Goal: Task Accomplishment & Management: Use online tool/utility

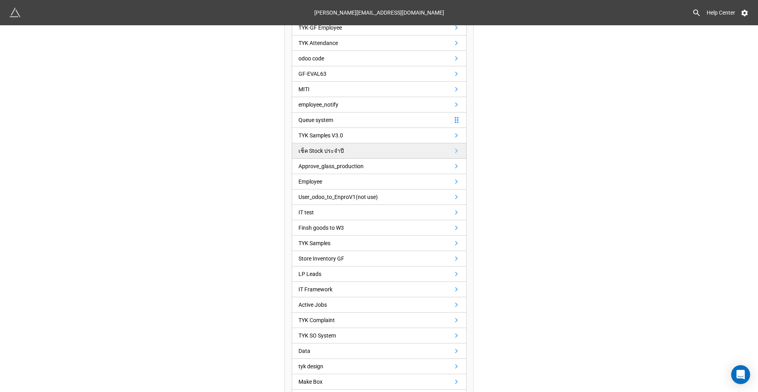
scroll to position [316, 0]
click at [365, 134] on link "TYK Samples V3.0" at bounding box center [379, 136] width 175 height 15
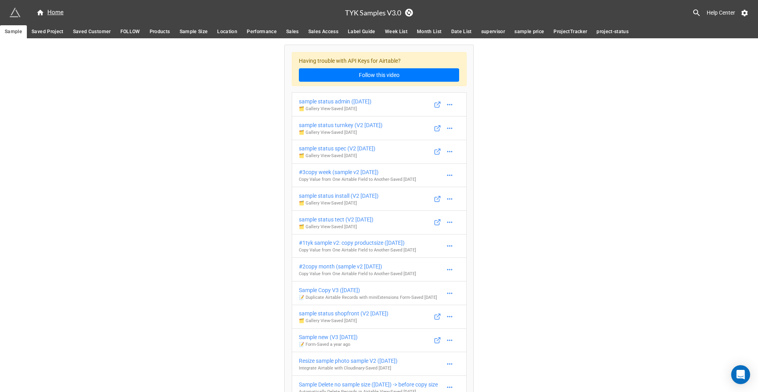
scroll to position [214, 0]
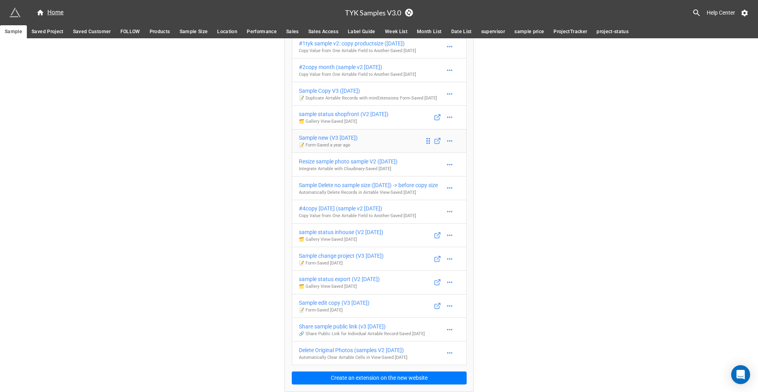
click at [346, 134] on div "Sample new (V3 [DATE])" at bounding box center [328, 138] width 59 height 9
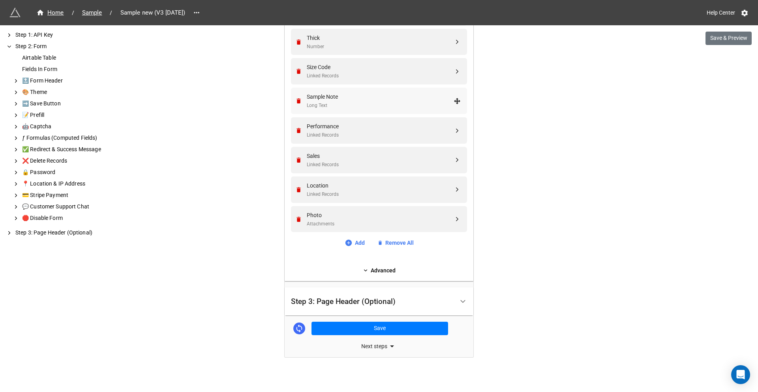
scroll to position [410, 0]
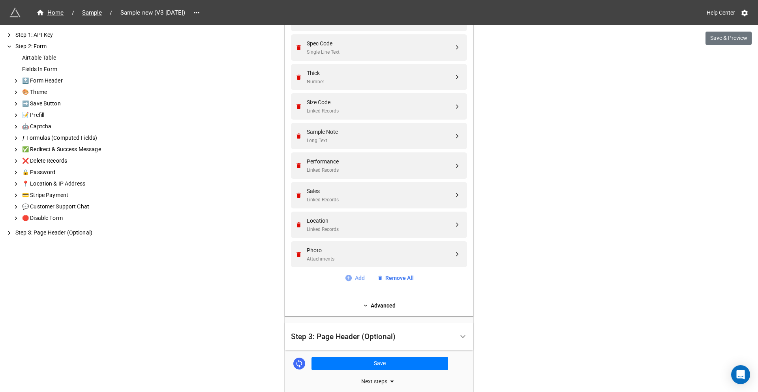
click at [356, 279] on link "Add" at bounding box center [355, 278] width 20 height 9
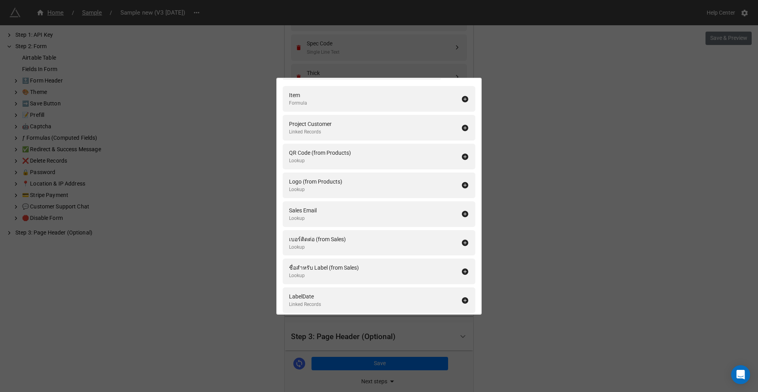
scroll to position [0, 0]
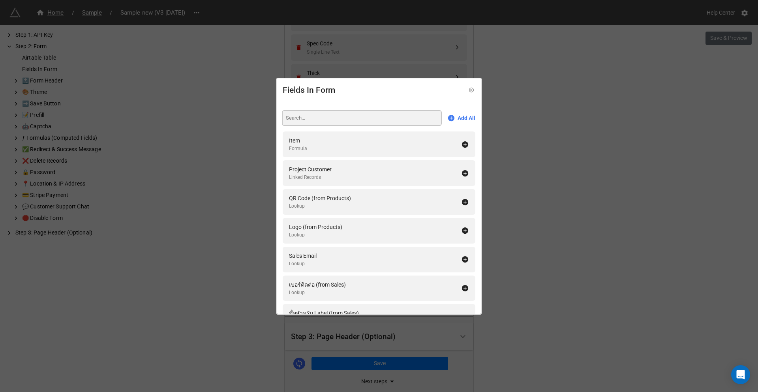
click at [372, 119] on input at bounding box center [362, 118] width 158 height 14
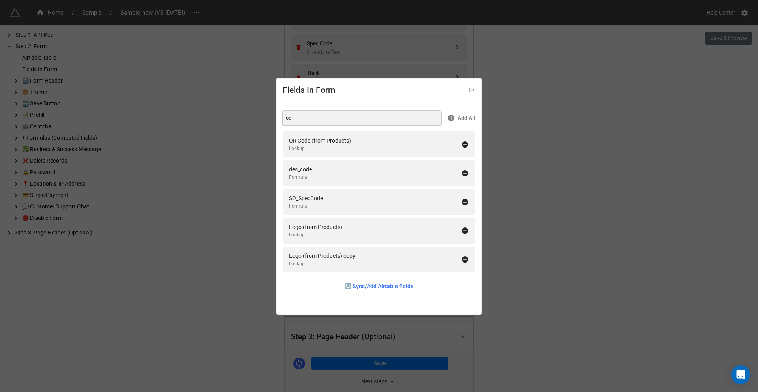
type input "o"
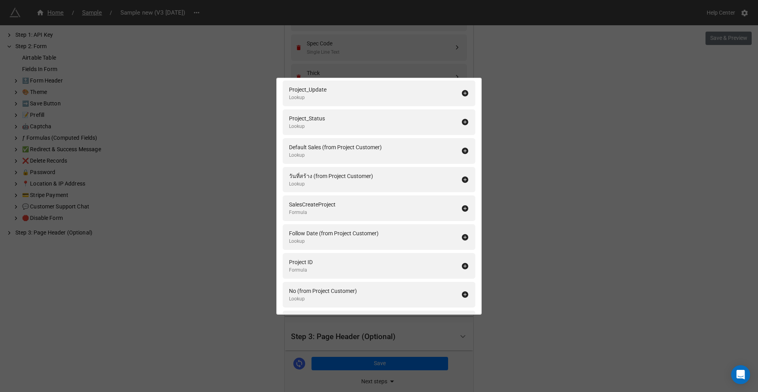
scroll to position [2030, 0]
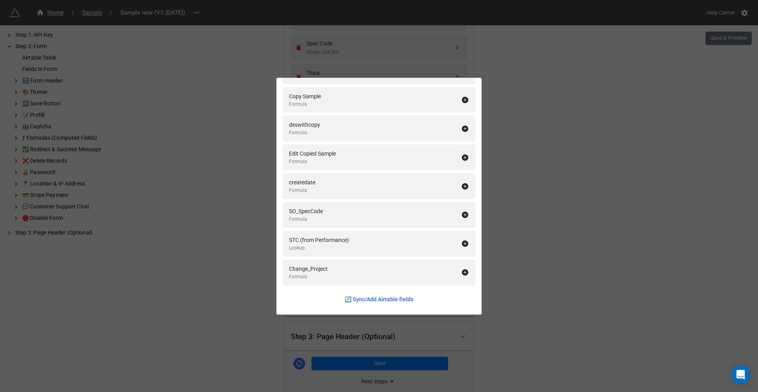
click at [579, 295] on div "Fields In Form Add All Item Formula Project Customer Linked Records QR Code (fr…" at bounding box center [379, 196] width 758 height 392
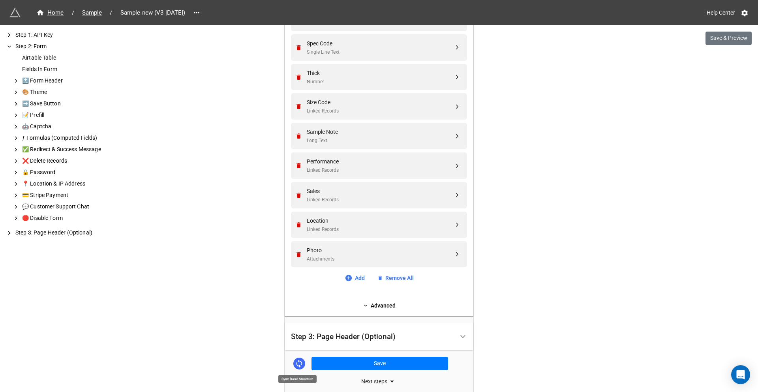
click at [295, 361] on icon at bounding box center [299, 363] width 9 height 9
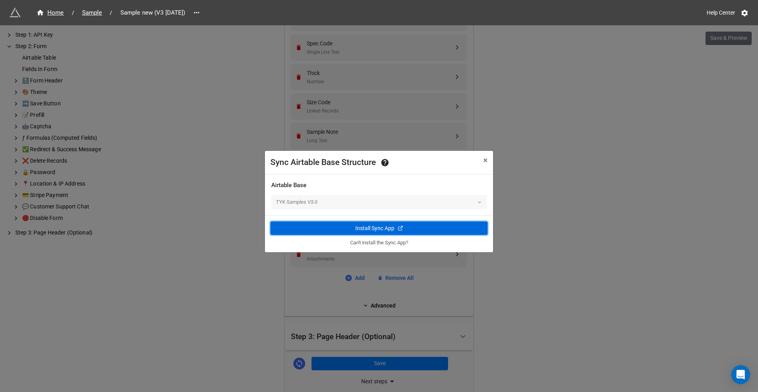
click at [376, 228] on div "Install Sync App" at bounding box center [375, 228] width 39 height 8
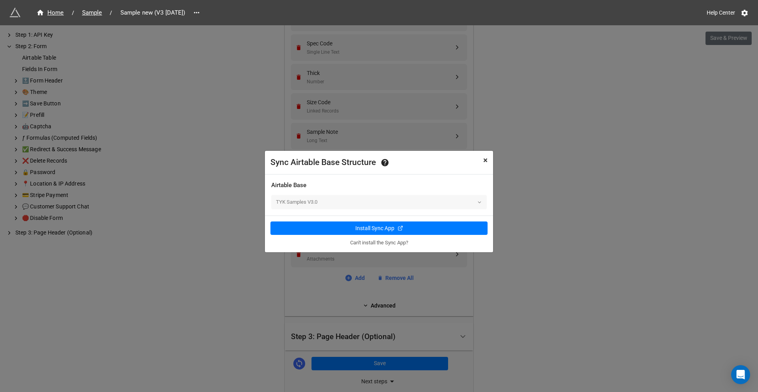
click at [486, 159] on span "×" at bounding box center [485, 160] width 4 height 9
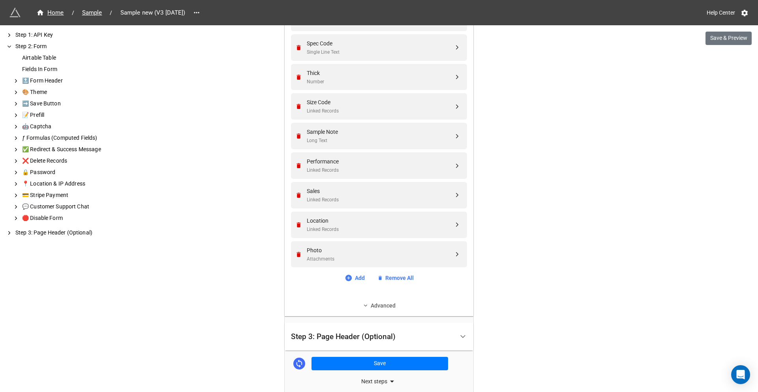
click at [382, 306] on link "Advanced" at bounding box center [379, 305] width 176 height 9
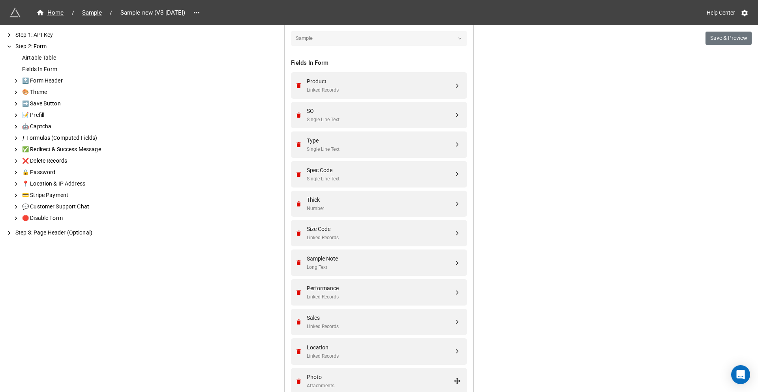
scroll to position [449, 0]
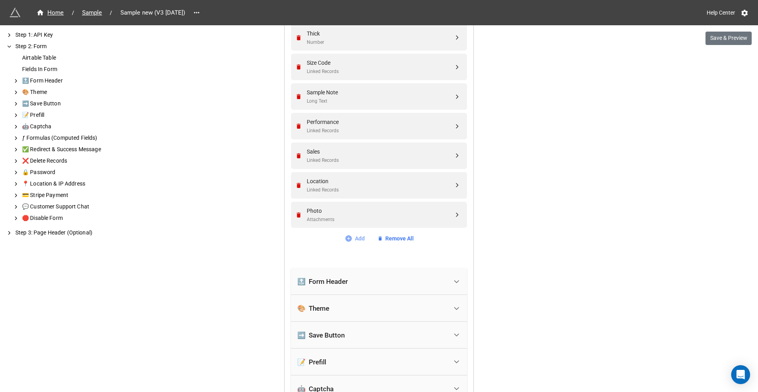
click at [346, 238] on icon at bounding box center [348, 238] width 6 height 6
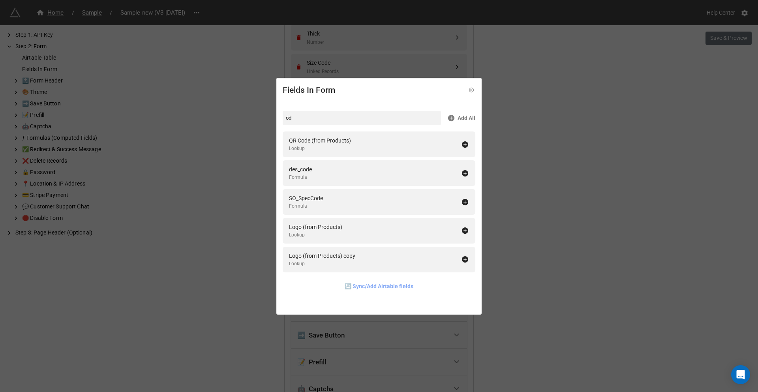
type input "od"
click at [368, 286] on link "🔄 Sync/Add Airtable fields" at bounding box center [379, 286] width 69 height 9
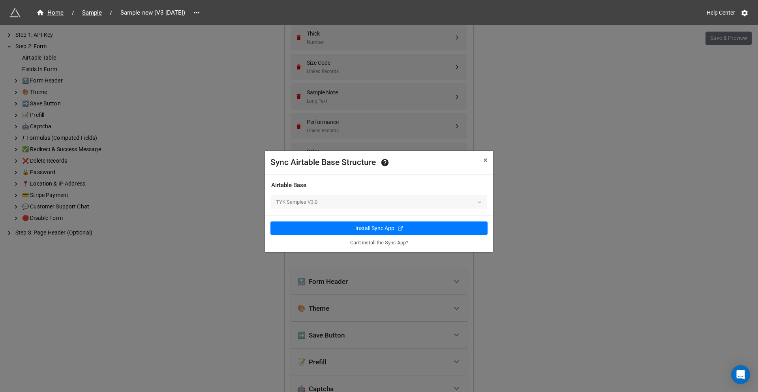
click at [314, 206] on div "TYK Samples V3.0" at bounding box center [379, 202] width 216 height 14
click at [313, 204] on div "TYK Samples V3.0" at bounding box center [379, 202] width 216 height 14
click at [337, 204] on div "TYK Samples V3.0" at bounding box center [379, 202] width 216 height 14
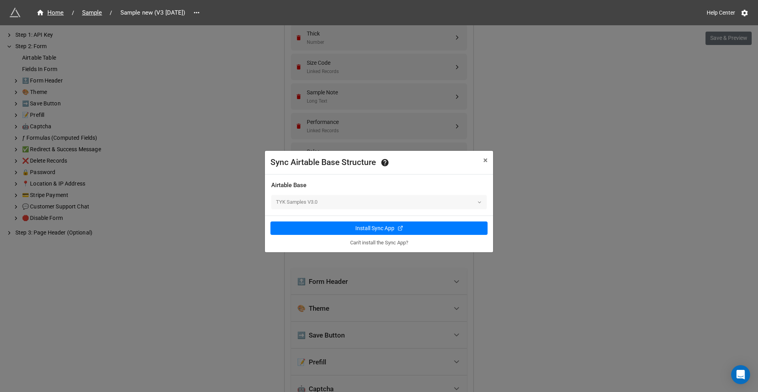
click at [388, 245] on link "Can't install the Sync App?" at bounding box center [379, 243] width 58 height 6
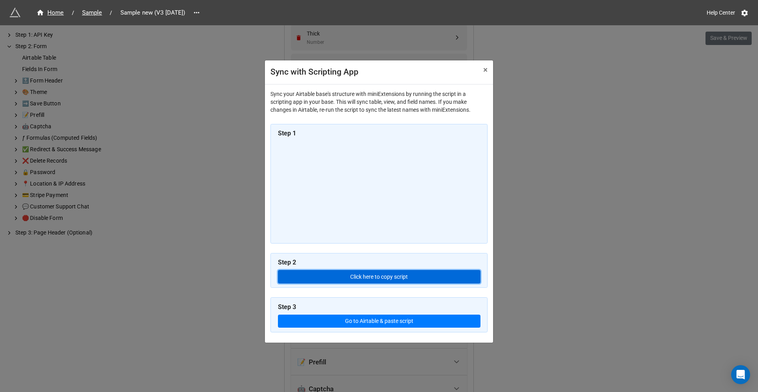
click at [386, 275] on button "Click here to copy script" at bounding box center [379, 276] width 203 height 13
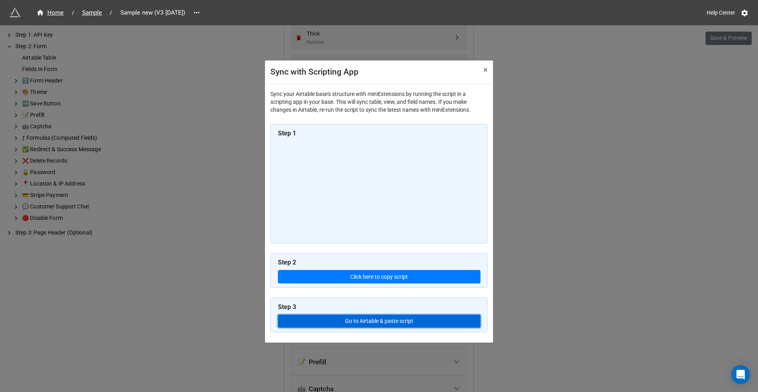
click at [365, 322] on link "Go to Airtable & paste script" at bounding box center [379, 321] width 203 height 13
click at [485, 71] on span "×" at bounding box center [485, 69] width 4 height 9
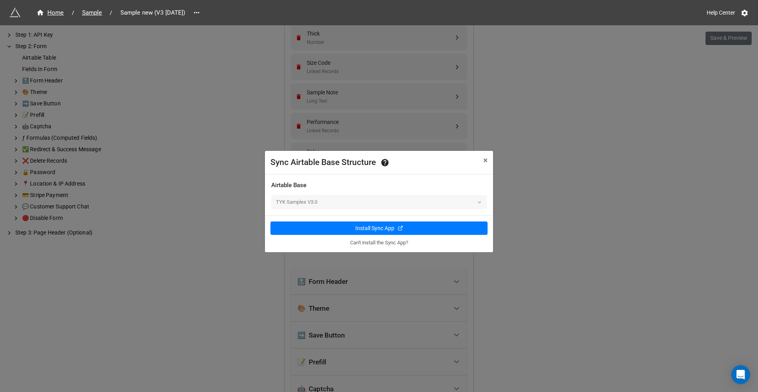
click at [394, 244] on link "Can't install the Sync App?" at bounding box center [379, 243] width 58 height 6
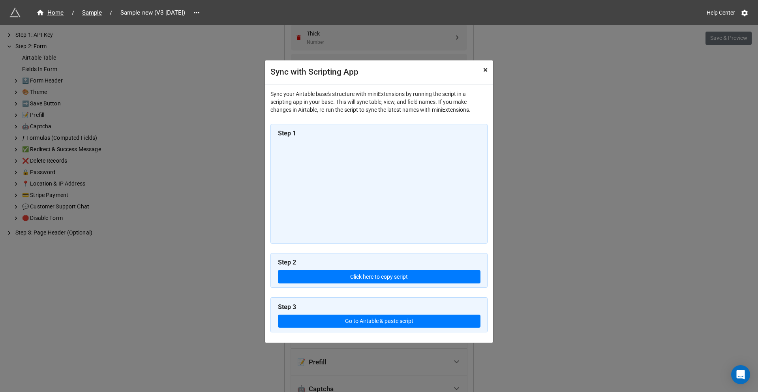
click at [484, 71] on span "×" at bounding box center [485, 69] width 4 height 9
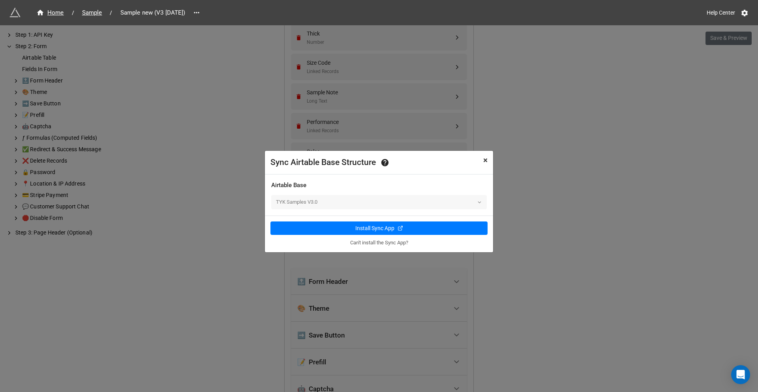
click at [483, 160] on span "×" at bounding box center [485, 160] width 4 height 9
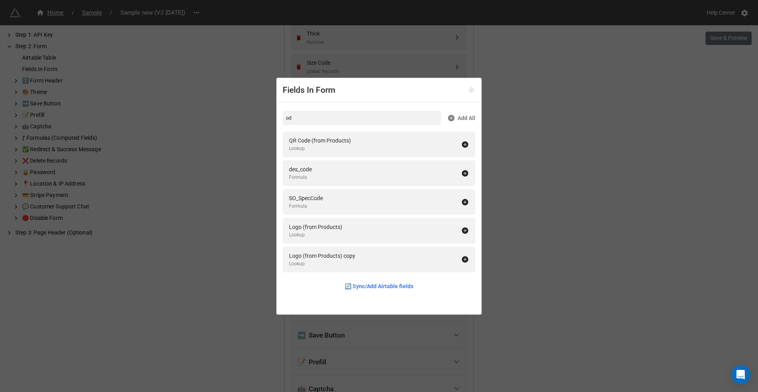
click at [469, 90] on icon at bounding box center [472, 90] width 6 height 6
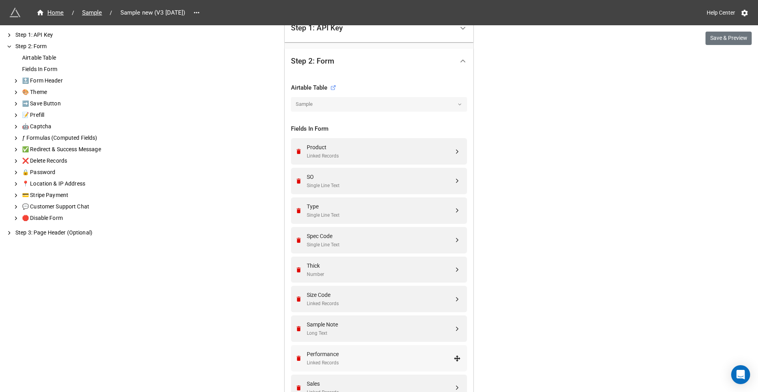
scroll to position [212, 0]
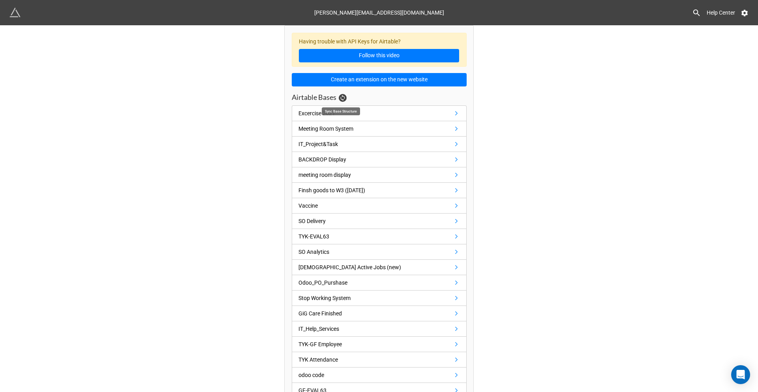
click at [340, 94] on link at bounding box center [343, 98] width 8 height 8
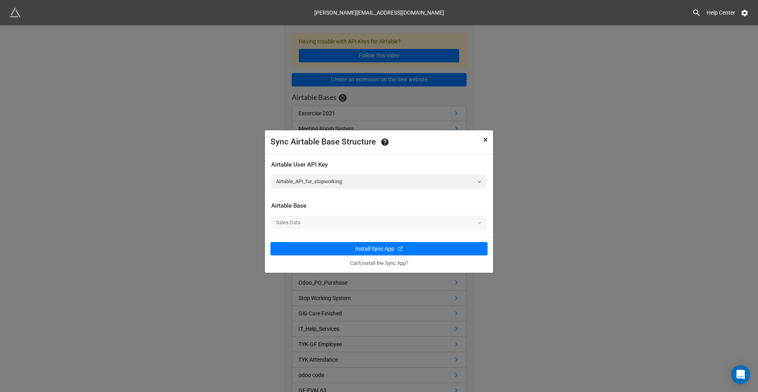
drag, startPoint x: 487, startPoint y: 140, endPoint x: 470, endPoint y: 132, distance: 18.2
click at [470, 132] on div "Sync Airtable Base Structure × Close" at bounding box center [379, 142] width 228 height 24
click at [485, 140] on span "×" at bounding box center [485, 139] width 4 height 9
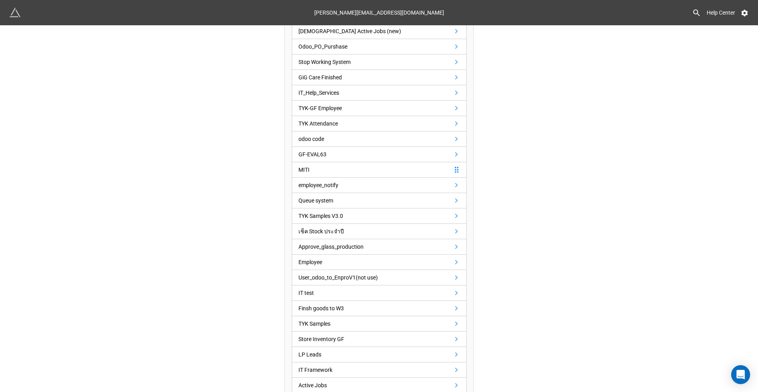
scroll to position [237, 0]
click at [359, 216] on link "TYK Samples V3.0" at bounding box center [379, 215] width 175 height 15
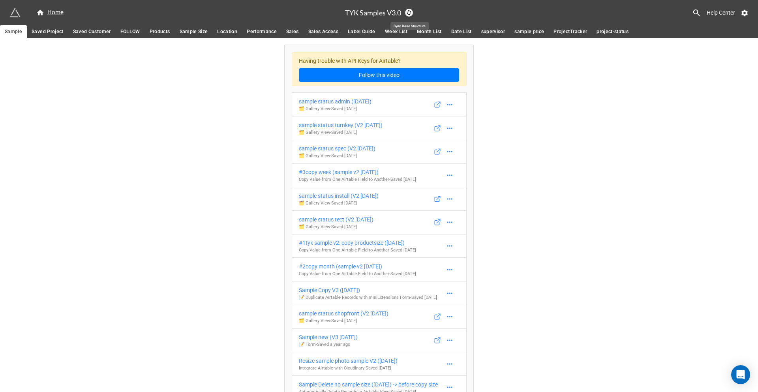
click at [408, 13] on icon at bounding box center [409, 13] width 4 height 6
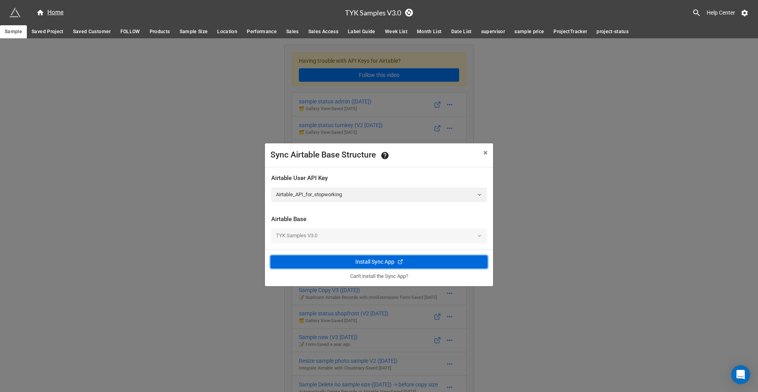
click at [372, 263] on div "Install Sync App" at bounding box center [375, 262] width 39 height 8
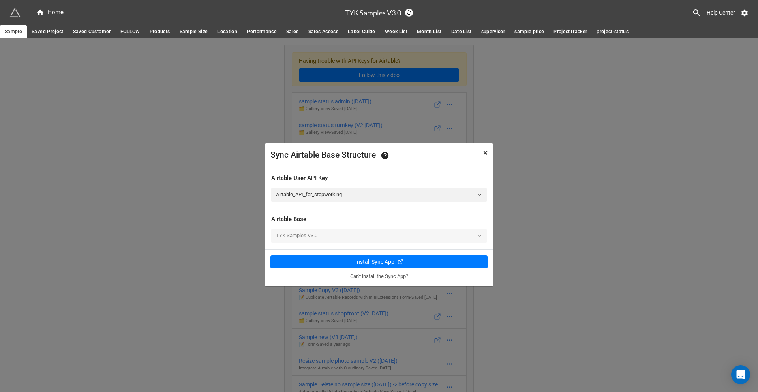
click at [485, 154] on span "×" at bounding box center [485, 152] width 4 height 9
